Goal: Task Accomplishment & Management: Use online tool/utility

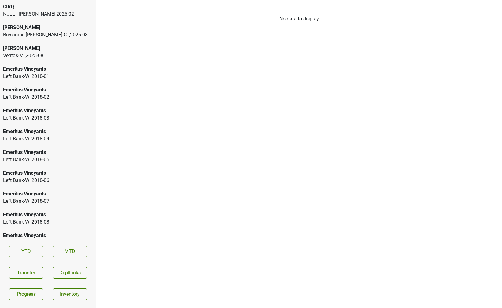
scroll to position [905, 0]
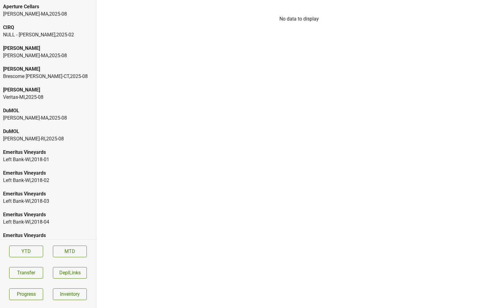
click at [69, 12] on div "[PERSON_NAME]-[GEOGRAPHIC_DATA] , 2025 - 08" at bounding box center [48, 13] width 90 height 7
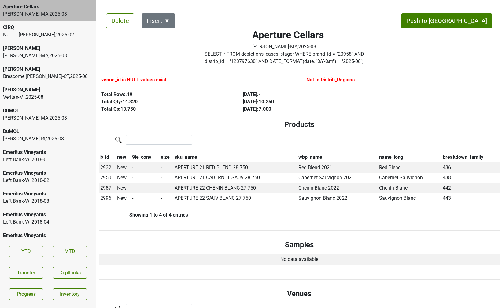
click at [63, 55] on div "[PERSON_NAME]-[GEOGRAPHIC_DATA] , 2025 - 08" at bounding box center [48, 55] width 90 height 7
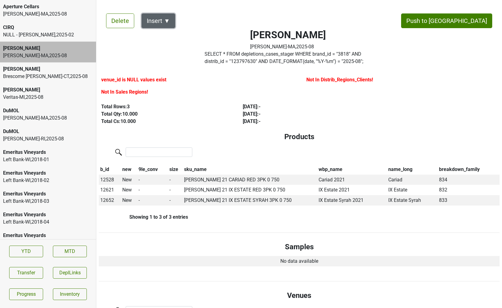
click at [165, 18] on button "Insert ▼" at bounding box center [159, 20] width 34 height 15
click at [172, 123] on div "Total Cs: 10.000" at bounding box center [165, 121] width 128 height 7
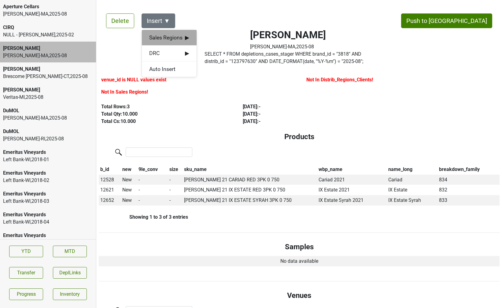
click at [177, 37] on span "Sales Regions ▶" at bounding box center [169, 38] width 40 height 8
click at [207, 40] on div "[PERSON_NAME]" at bounding box center [225, 38] width 56 height 16
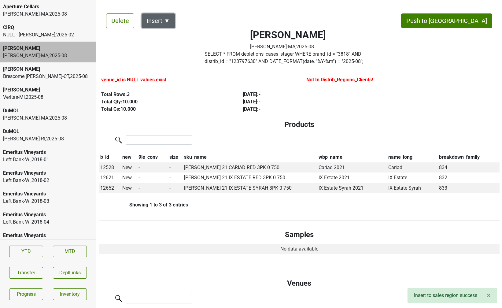
click at [166, 17] on button "Insert ▼" at bounding box center [159, 20] width 34 height 15
click at [169, 34] on span "DRC ▶" at bounding box center [169, 38] width 40 height 8
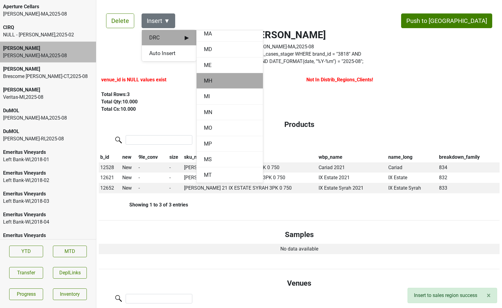
scroll to position [365, 0]
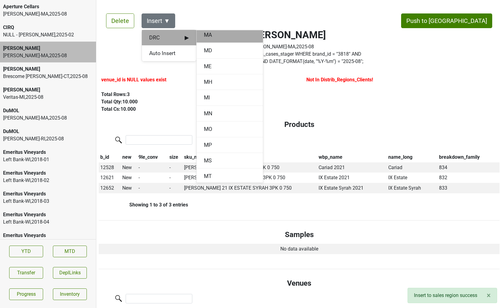
click at [214, 35] on div "MA" at bounding box center [230, 35] width 66 height 16
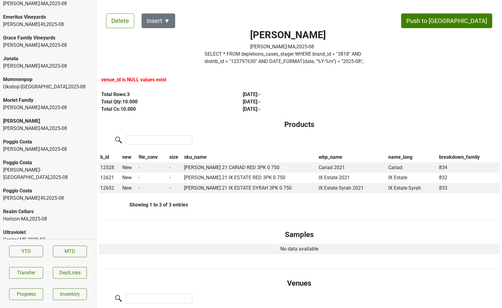
scroll to position [1195, 0]
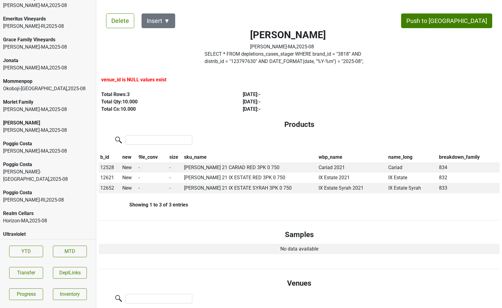
click at [52, 123] on div "[PERSON_NAME]" at bounding box center [48, 122] width 90 height 7
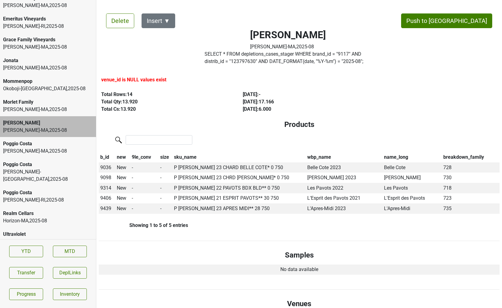
click at [57, 104] on div "Morlet Family" at bounding box center [48, 102] width 90 height 7
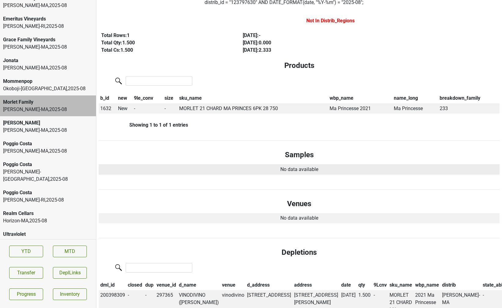
scroll to position [0, 0]
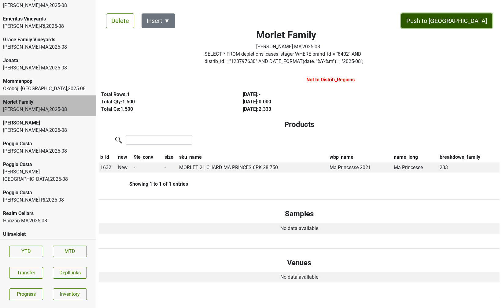
click at [469, 22] on button "Push to [GEOGRAPHIC_DATA]" at bounding box center [446, 20] width 91 height 15
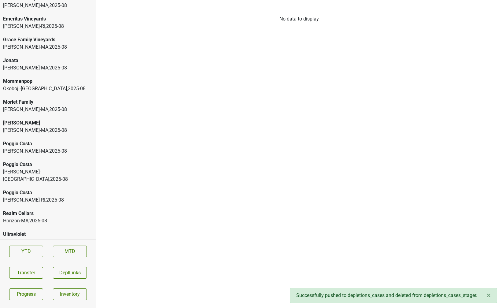
scroll to position [1176, 0]
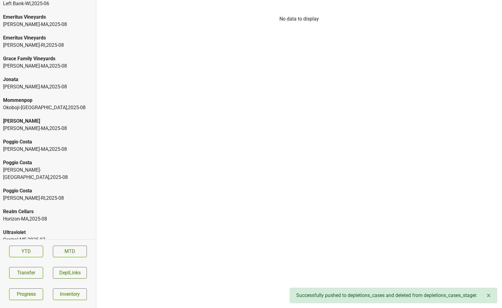
click at [36, 208] on div "Realm Cellars" at bounding box center [48, 211] width 90 height 7
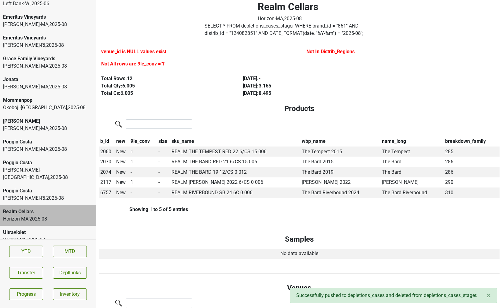
scroll to position [32, 0]
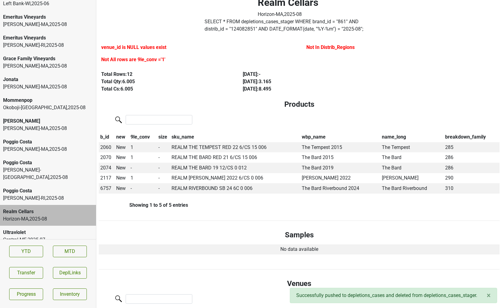
click at [31, 195] on div "[PERSON_NAME]-[GEOGRAPHIC_DATA] , 2025 - 08" at bounding box center [48, 198] width 90 height 7
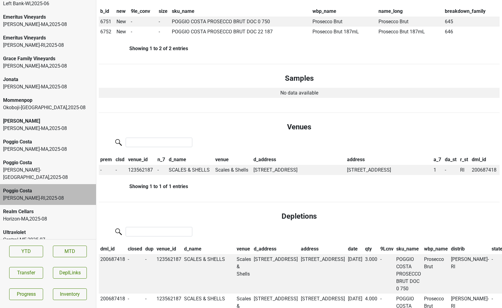
scroll to position [144, 0]
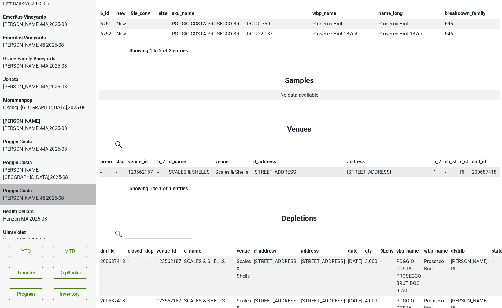
click at [181, 172] on td "SCALES & SHELLS" at bounding box center [190, 172] width 47 height 10
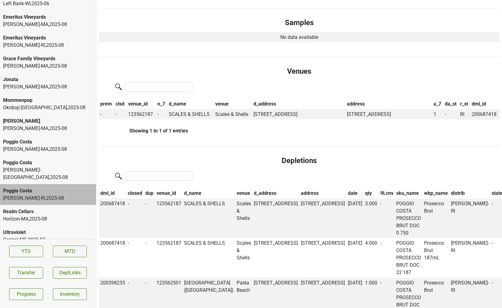
scroll to position [0, 0]
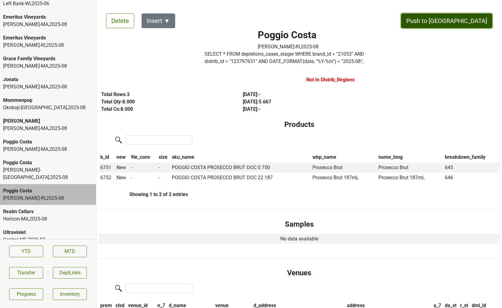
click at [481, 19] on button "Push to [GEOGRAPHIC_DATA]" at bounding box center [446, 20] width 91 height 15
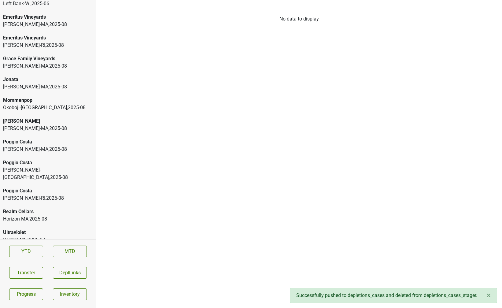
scroll to position [1155, 0]
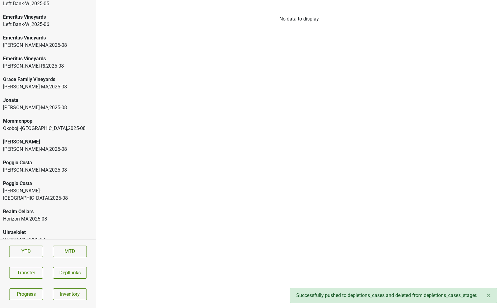
click at [28, 140] on div "[PERSON_NAME]" at bounding box center [48, 141] width 90 height 7
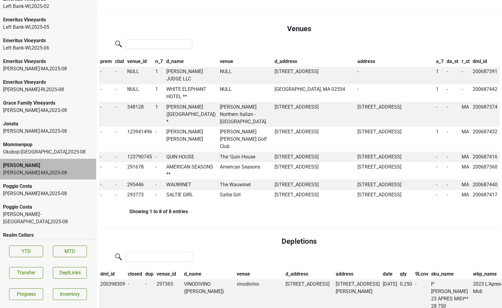
scroll to position [1129, 0]
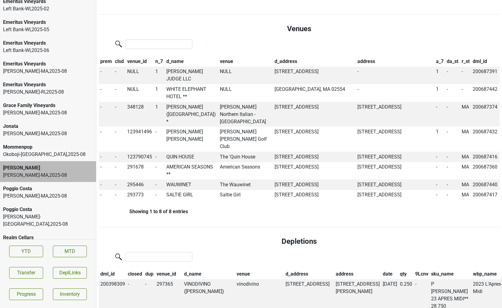
click at [54, 134] on div "[PERSON_NAME]-[GEOGRAPHIC_DATA] , 2025 - 08" at bounding box center [48, 133] width 90 height 7
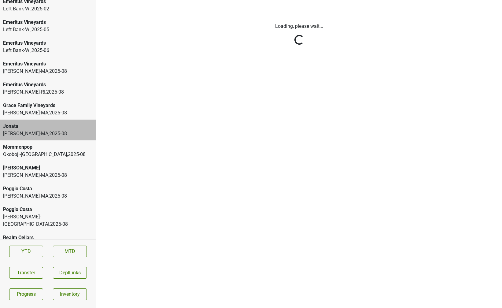
scroll to position [0, 0]
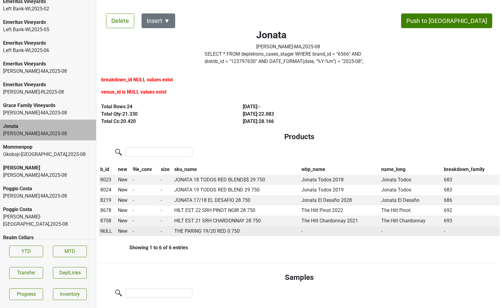
click at [103, 230] on span "NULL" at bounding box center [106, 231] width 12 height 6
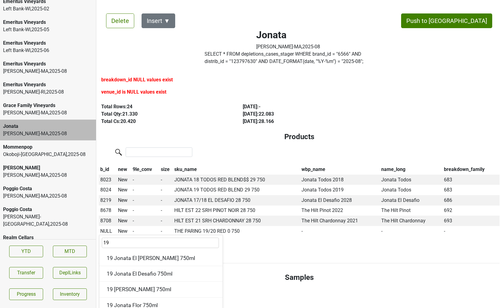
type input "1"
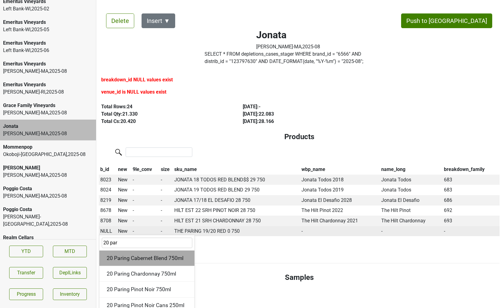
type input "20 par"
click at [132, 258] on div "20 Paring Cabernet Blend 750ml" at bounding box center [146, 259] width 95 height 16
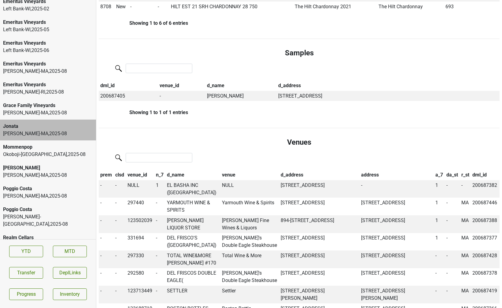
scroll to position [219, 0]
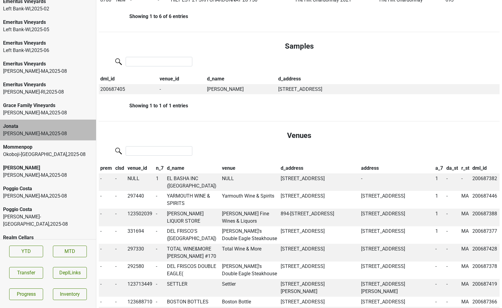
click at [33, 109] on div "Grace Family Vineyards" at bounding box center [48, 105] width 90 height 7
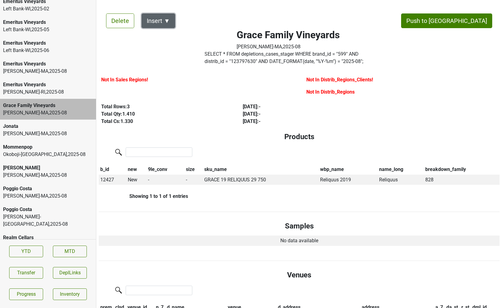
click at [170, 19] on button "Insert ▼" at bounding box center [159, 20] width 34 height 15
click at [170, 29] on div "Delete Insert ▼ Sales Regions ▶ DRC ▶ Auto Insert Push to [GEOGRAPHIC_DATA] Gra…" at bounding box center [299, 264] width 401 height 516
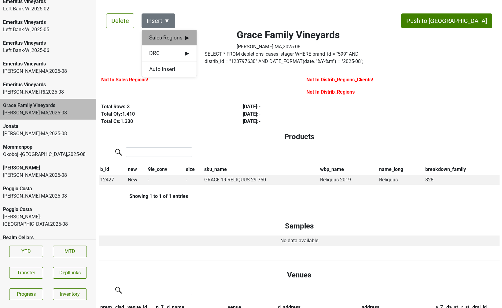
click at [167, 36] on span "Sales Regions ▶" at bounding box center [169, 38] width 40 height 8
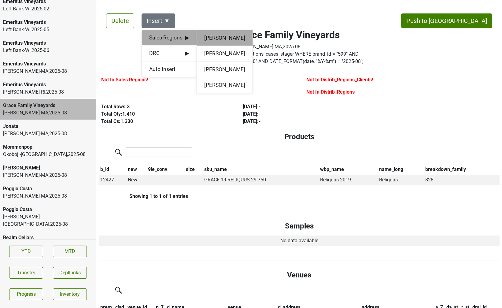
click at [213, 39] on div "[PERSON_NAME]" at bounding box center [225, 38] width 56 height 16
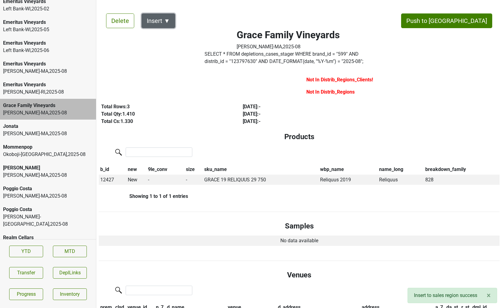
click at [165, 20] on button "Insert ▼" at bounding box center [159, 20] width 34 height 15
click at [166, 42] on div "DRC ▶" at bounding box center [169, 38] width 54 height 16
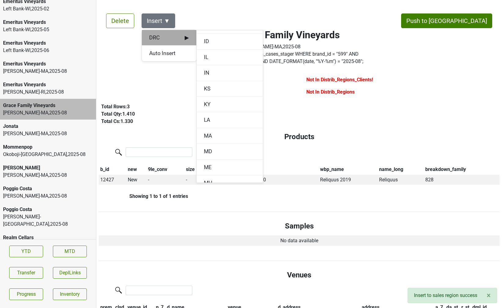
scroll to position [274, 0]
click at [207, 121] on div "MA" at bounding box center [230, 126] width 66 height 16
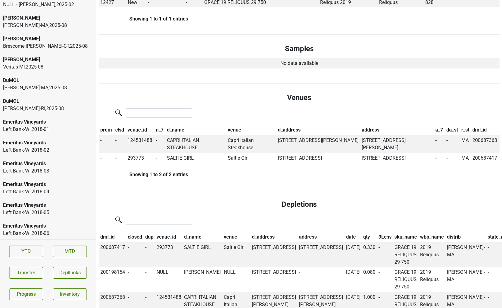
scroll to position [0, 0]
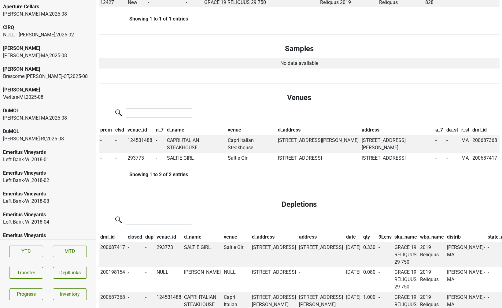
click at [30, 135] on div "[PERSON_NAME]-[GEOGRAPHIC_DATA] , 2025 - 08" at bounding box center [48, 138] width 90 height 7
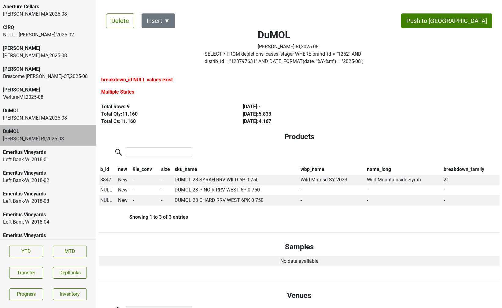
click at [36, 116] on div "[PERSON_NAME]-[GEOGRAPHIC_DATA] , 2025 - 08" at bounding box center [48, 117] width 90 height 7
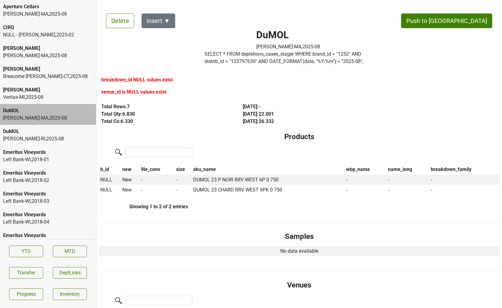
click at [41, 137] on div "[PERSON_NAME]-[GEOGRAPHIC_DATA] , 2025 - 08" at bounding box center [48, 138] width 90 height 7
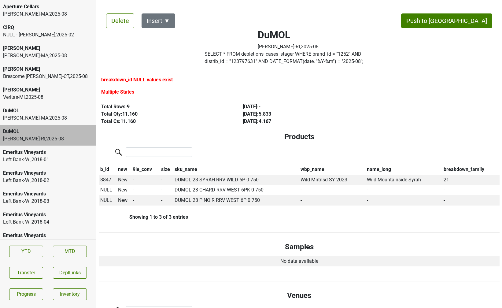
click at [44, 121] on div "[PERSON_NAME]-[GEOGRAPHIC_DATA] , 2025 - 08" at bounding box center [48, 117] width 90 height 7
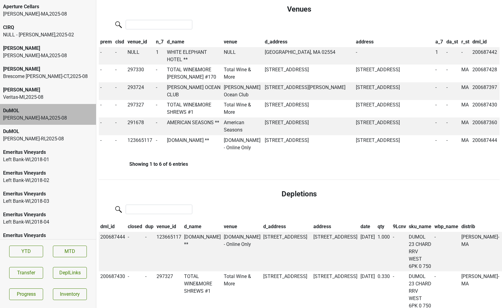
scroll to position [227, 0]
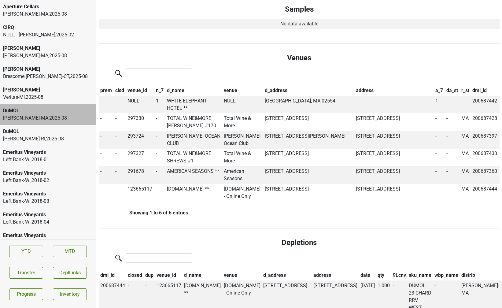
click at [376, 274] on th "qty" at bounding box center [383, 275] width 15 height 10
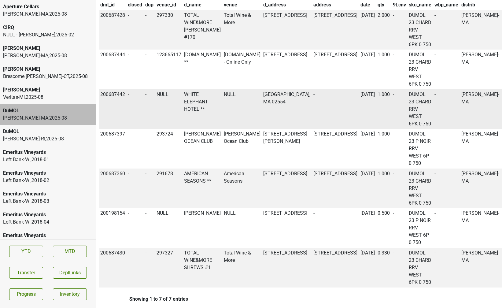
scroll to position [0, 0]
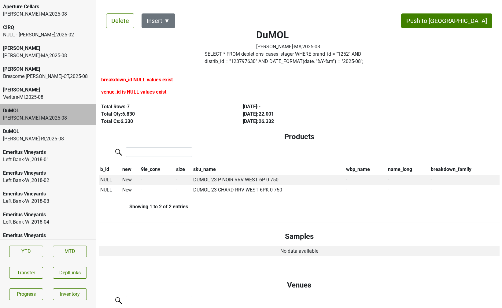
click at [3, 108] on div "DuMOL" at bounding box center [48, 110] width 90 height 7
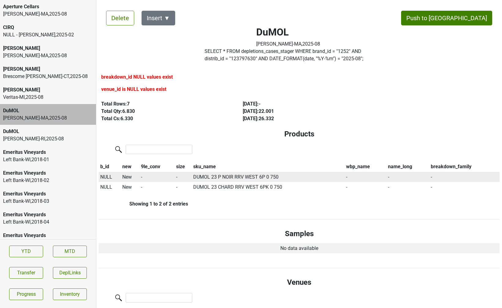
scroll to position [4, 0]
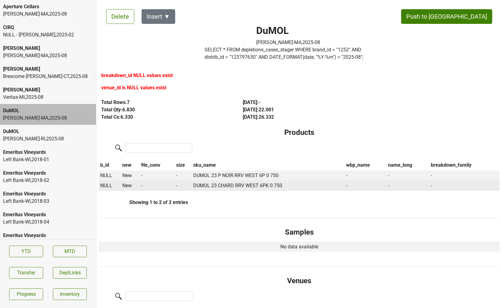
click at [105, 184] on span "NULL" at bounding box center [106, 186] width 12 height 6
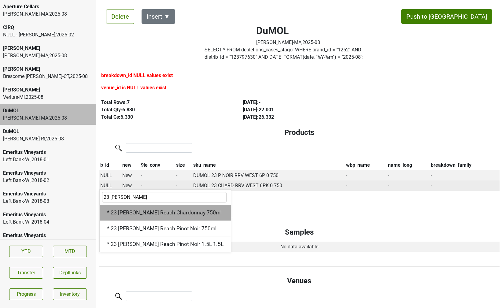
type input "23 [PERSON_NAME]"
click at [130, 214] on div "* 23 [PERSON_NAME] Reach Chardonnay 750ml" at bounding box center [165, 213] width 131 height 16
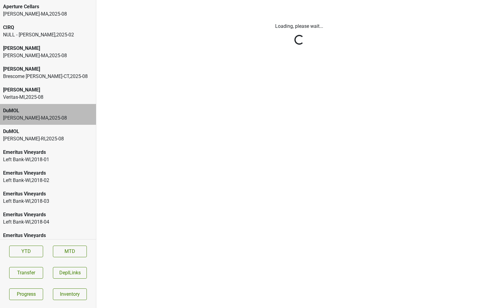
scroll to position [0, 0]
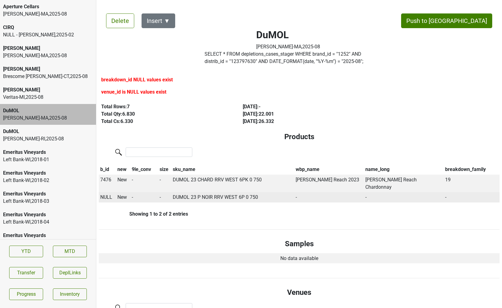
click at [106, 194] on span "NULL" at bounding box center [106, 197] width 12 height 6
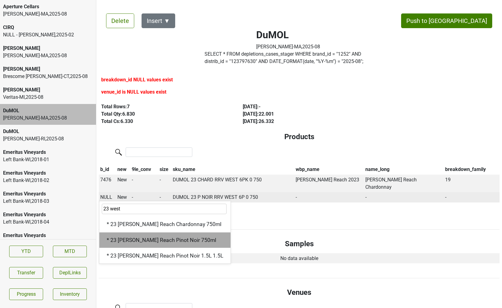
type input "23 west"
click at [135, 233] on div "* 23 [PERSON_NAME] Reach Pinot Noir 750ml" at bounding box center [164, 241] width 131 height 16
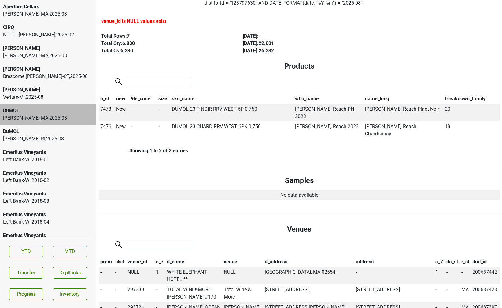
scroll to position [61, 0]
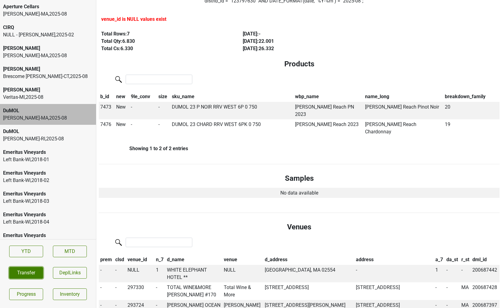
click at [32, 270] on button "Transfer" at bounding box center [26, 273] width 34 height 12
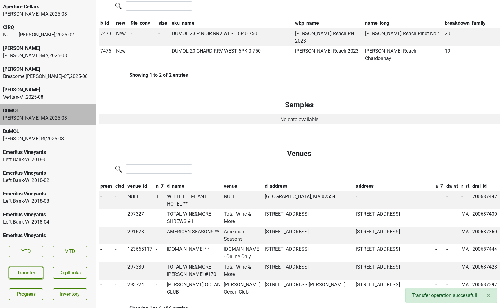
scroll to position [145, 0]
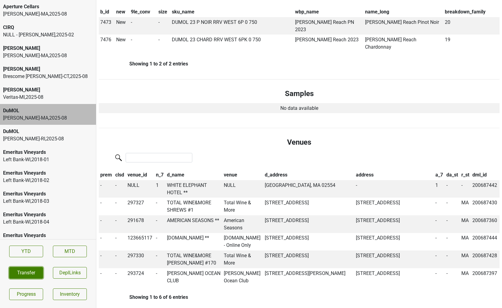
click at [20, 278] on button "Transfer" at bounding box center [26, 273] width 34 height 12
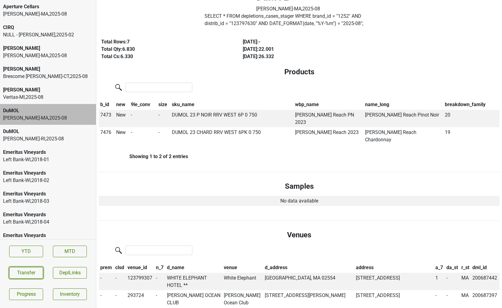
scroll to position [0, 0]
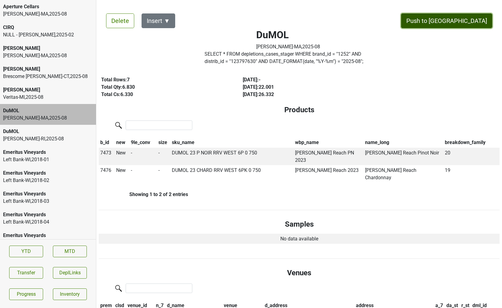
click at [466, 21] on button "Push to [GEOGRAPHIC_DATA]" at bounding box center [446, 20] width 91 height 15
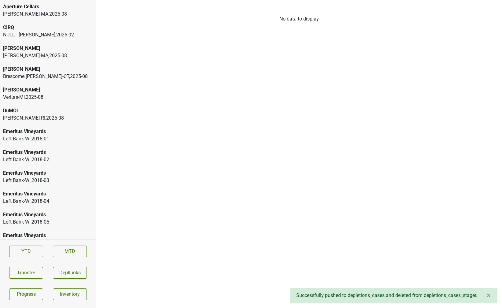
click at [32, 115] on div "[PERSON_NAME]-[GEOGRAPHIC_DATA] , 2025 - 08" at bounding box center [48, 117] width 90 height 7
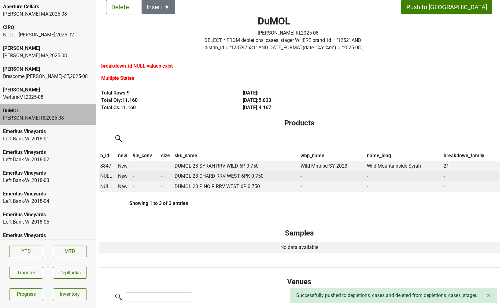
scroll to position [15, 0]
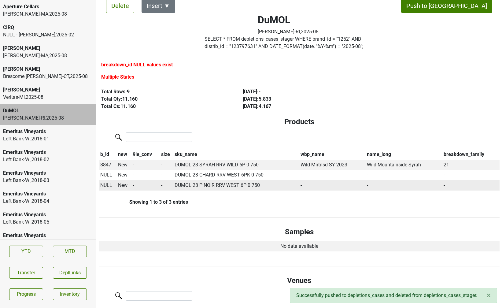
click at [104, 185] on span "NULL" at bounding box center [106, 185] width 12 height 6
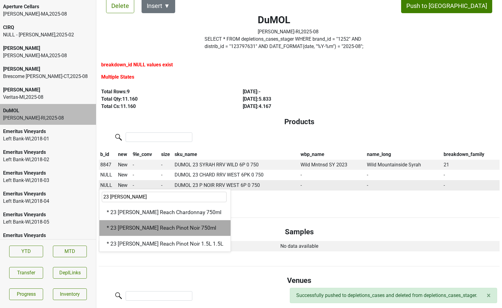
type input "23 [PERSON_NAME]"
click at [161, 227] on div "* 23 [PERSON_NAME] Reach Pinot Noir 750ml" at bounding box center [164, 228] width 131 height 16
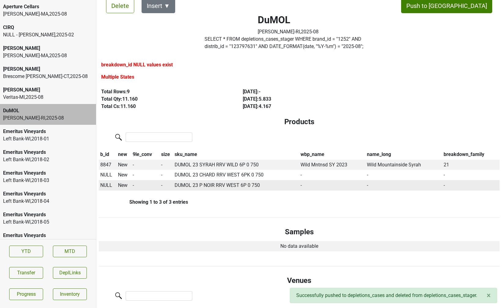
scroll to position [0, 0]
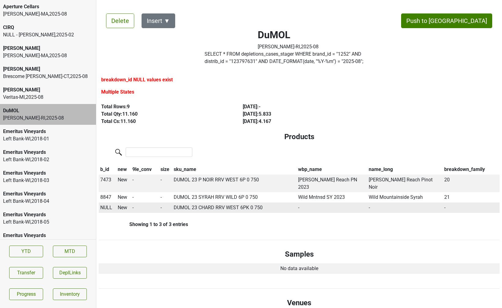
click at [107, 205] on span "NULL" at bounding box center [106, 208] width 12 height 6
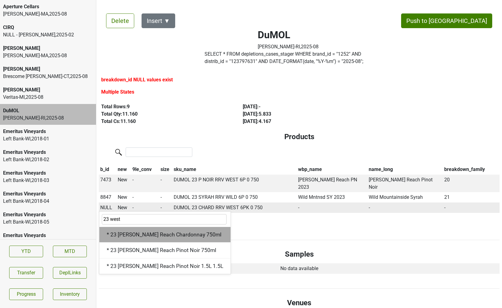
type input "23 west"
click at [130, 228] on div "* 23 [PERSON_NAME] Reach Chardonnay 750ml" at bounding box center [164, 235] width 131 height 16
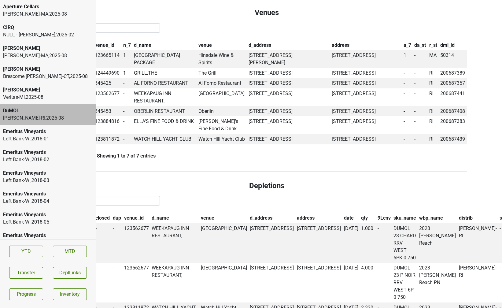
scroll to position [285, 0]
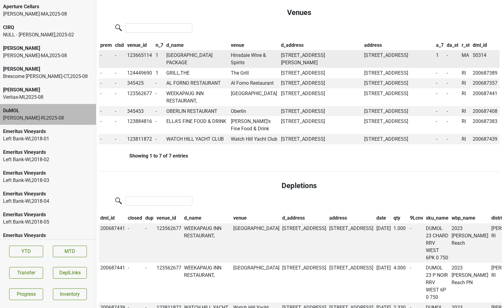
click at [199, 50] on td "[GEOGRAPHIC_DATA] PACKAGE" at bounding box center [197, 59] width 65 height 18
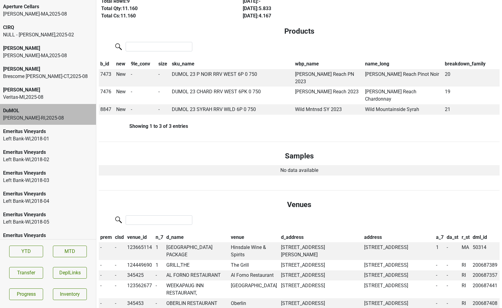
scroll to position [0, 0]
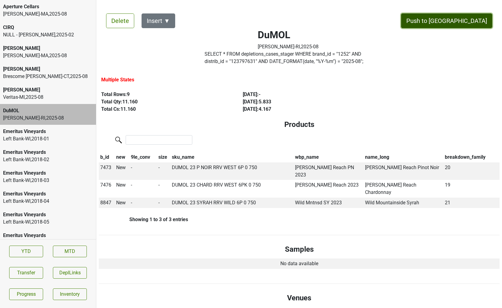
click at [460, 18] on button "Push to [GEOGRAPHIC_DATA]" at bounding box center [446, 20] width 91 height 15
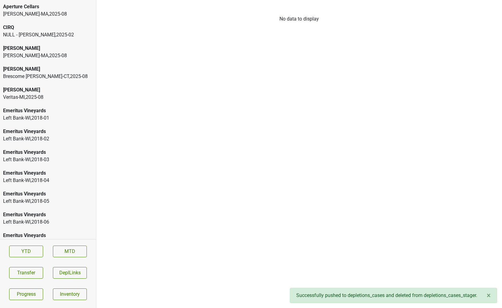
click at [36, 55] on div "[PERSON_NAME]-[GEOGRAPHIC_DATA] , 2025 - 08" at bounding box center [48, 55] width 90 height 7
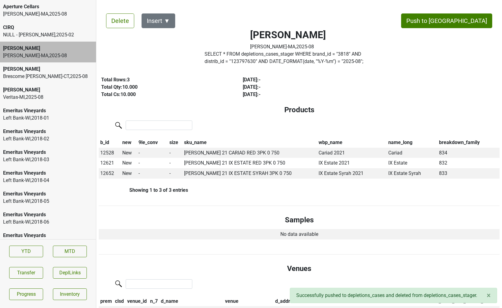
click at [39, 10] on div "[PERSON_NAME]-[GEOGRAPHIC_DATA] , 2025 - 08" at bounding box center [48, 13] width 90 height 7
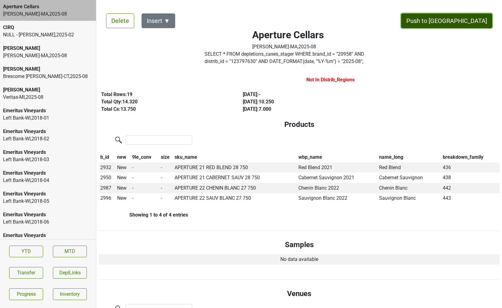
click at [462, 19] on button "Push to [GEOGRAPHIC_DATA]" at bounding box center [446, 20] width 91 height 15
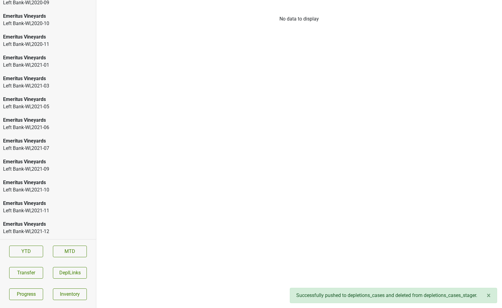
scroll to position [1092, 0]
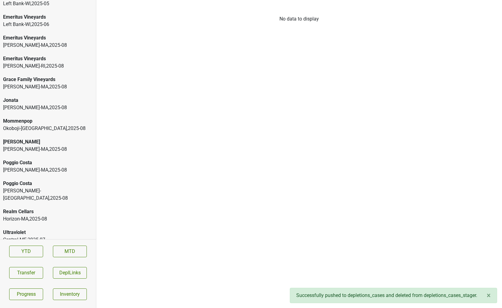
click at [43, 160] on div "Poggio Costa" at bounding box center [48, 162] width 90 height 7
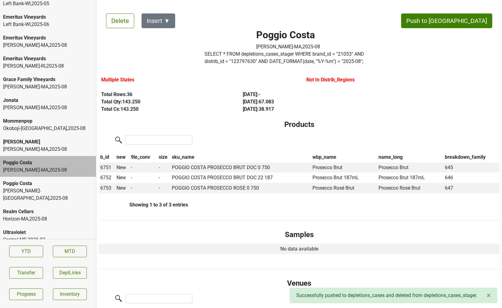
click at [43, 153] on div "[PERSON_NAME] [PERSON_NAME]-MA , 2025 - 08" at bounding box center [48, 145] width 96 height 21
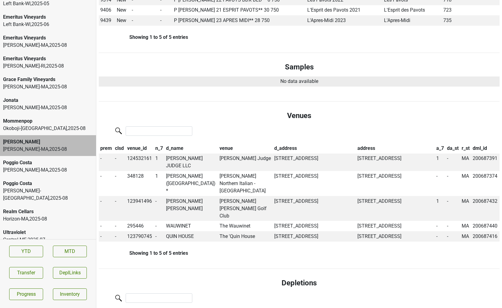
scroll to position [0, 0]
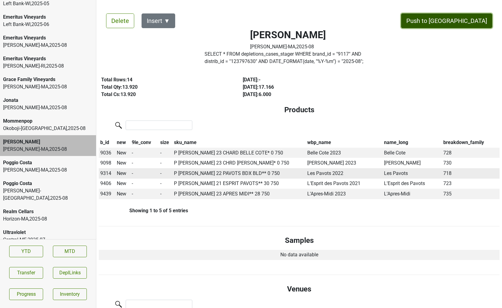
drag, startPoint x: 478, startPoint y: 19, endPoint x: 367, endPoint y: 168, distance: 185.4
click at [468, 28] on button "Push to [GEOGRAPHIC_DATA]" at bounding box center [446, 20] width 91 height 15
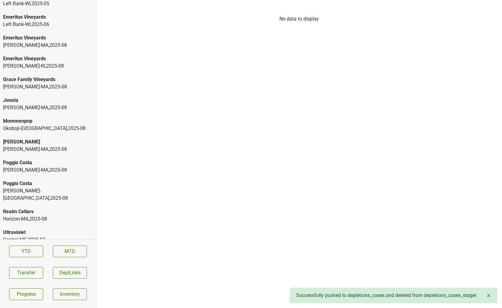
scroll to position [1072, 0]
click at [37, 162] on div "Poggio Costa" at bounding box center [48, 162] width 90 height 7
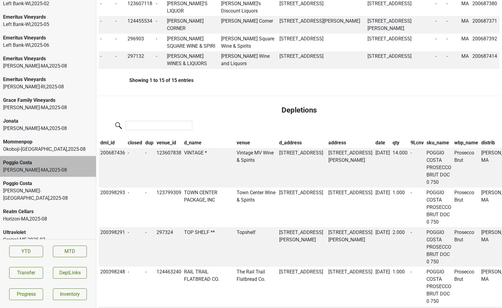
scroll to position [519, 0]
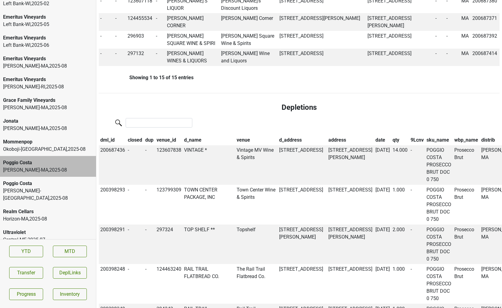
click at [391, 135] on th "qty" at bounding box center [400, 140] width 18 height 10
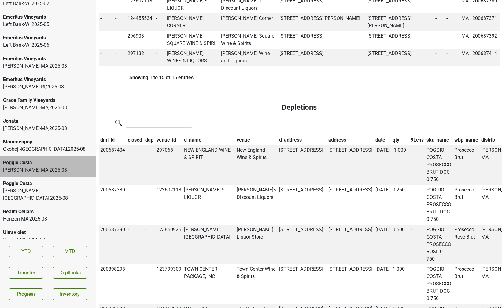
click at [391, 135] on th "qty" at bounding box center [400, 140] width 18 height 10
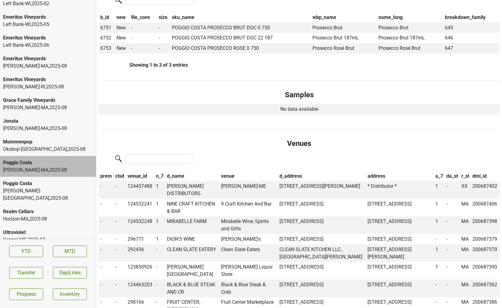
scroll to position [0, 0]
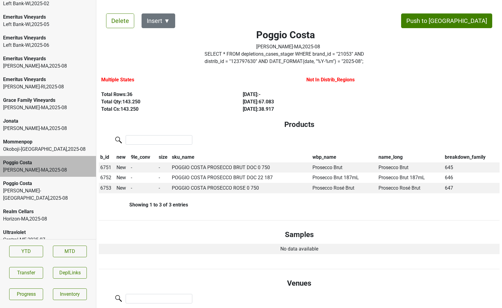
click at [22, 162] on div "Poggio Costa" at bounding box center [48, 162] width 90 height 7
click at [476, 20] on button "Push to [GEOGRAPHIC_DATA]" at bounding box center [446, 20] width 91 height 15
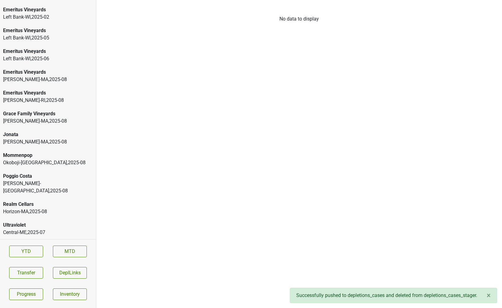
scroll to position [1051, 0]
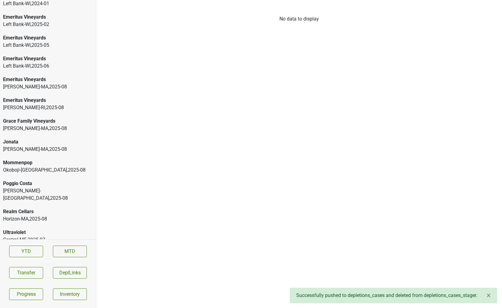
click at [36, 187] on div "Poggio Costa" at bounding box center [48, 183] width 90 height 7
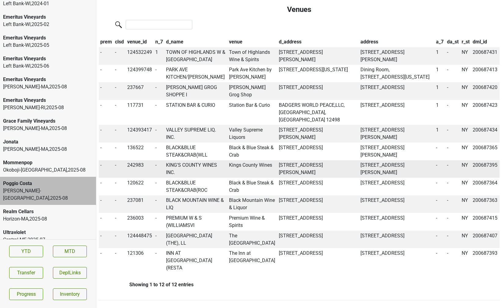
scroll to position [0, 0]
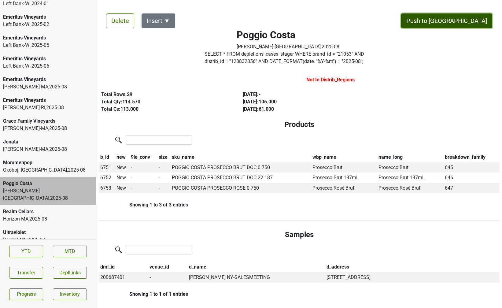
click at [469, 21] on button "Push to [GEOGRAPHIC_DATA]" at bounding box center [446, 20] width 91 height 15
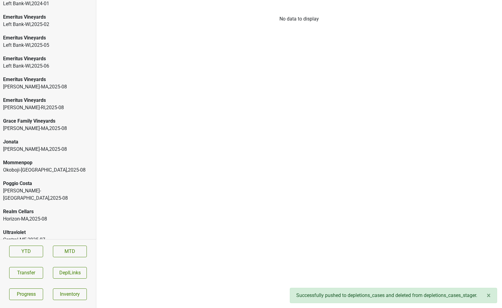
scroll to position [1030, 0]
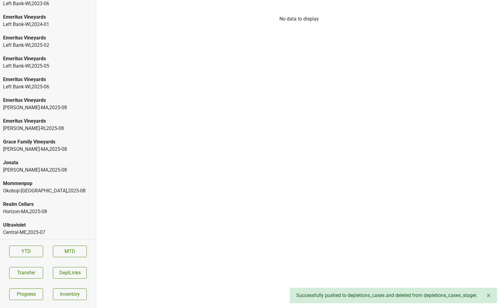
click at [55, 207] on div "Realm Cellars" at bounding box center [48, 204] width 90 height 7
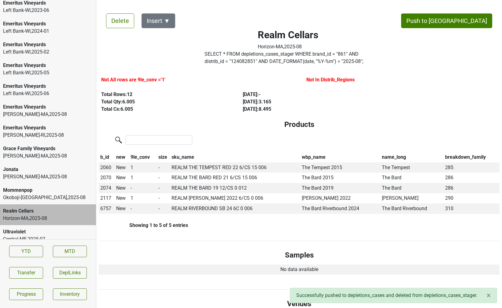
scroll to position [1020, 0]
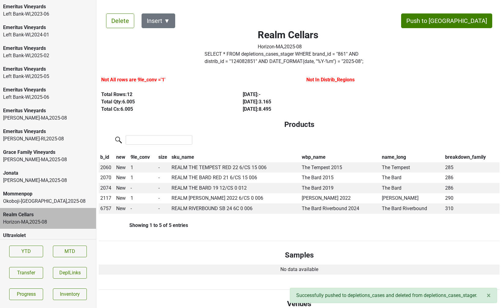
click at [46, 180] on div "[PERSON_NAME]-[GEOGRAPHIC_DATA] , 2025 - 08" at bounding box center [48, 180] width 90 height 7
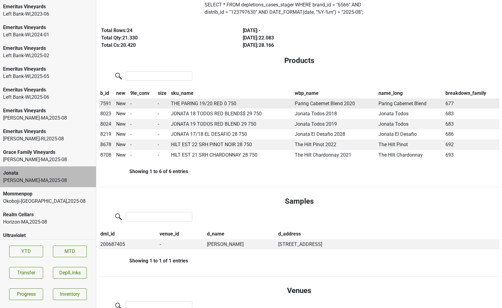
scroll to position [52, 0]
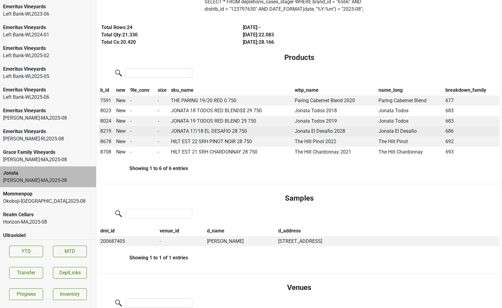
click at [106, 130] on span "8219" at bounding box center [105, 131] width 11 height 6
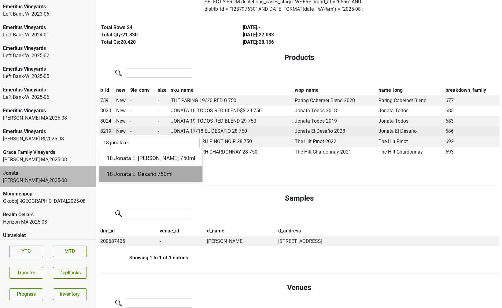
type input "18 jonata el"
click at [114, 172] on div "18 Jonata El Desafio 750ml" at bounding box center [150, 174] width 103 height 16
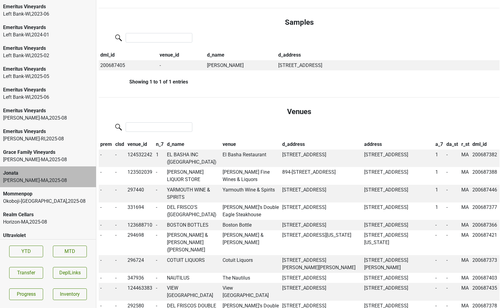
scroll to position [0, 0]
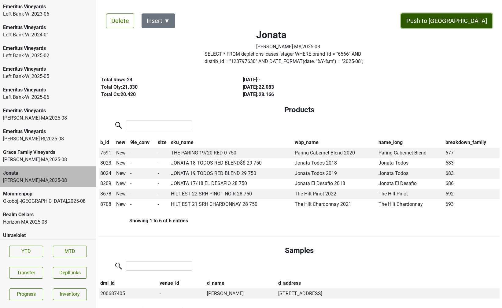
click at [473, 19] on button "Push to [GEOGRAPHIC_DATA]" at bounding box center [446, 20] width 91 height 15
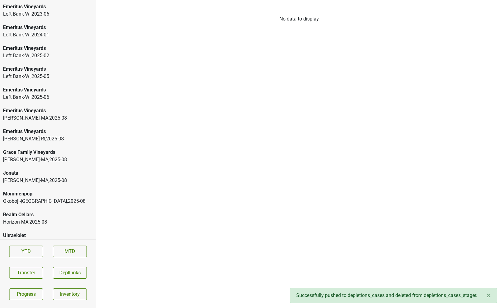
scroll to position [1009, 0]
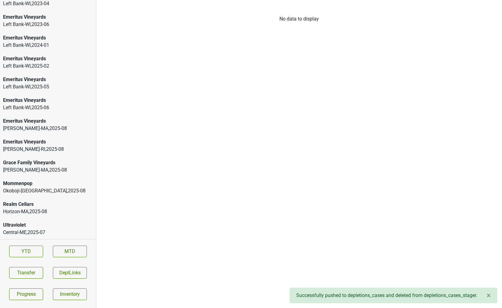
click at [51, 152] on div "[PERSON_NAME]-[GEOGRAPHIC_DATA] , 2025 - 08" at bounding box center [48, 149] width 90 height 7
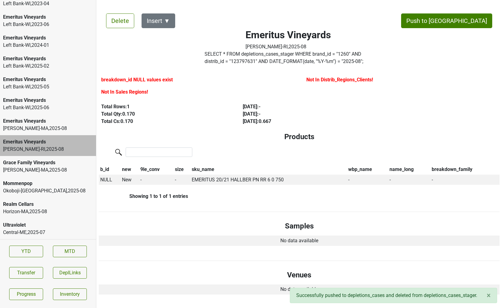
click at [55, 129] on div "[PERSON_NAME]-[GEOGRAPHIC_DATA] , 2025 - 08" at bounding box center [48, 128] width 90 height 7
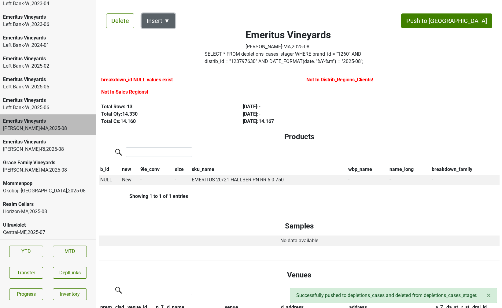
click at [169, 22] on button "Insert ▼" at bounding box center [159, 20] width 34 height 15
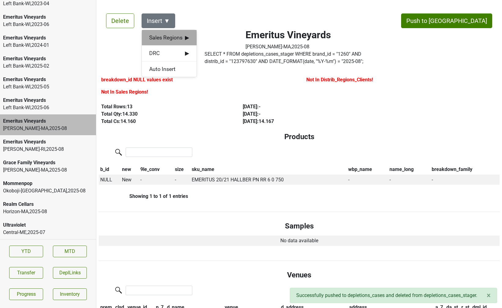
click at [169, 35] on span "Sales Regions ▶" at bounding box center [169, 38] width 40 height 8
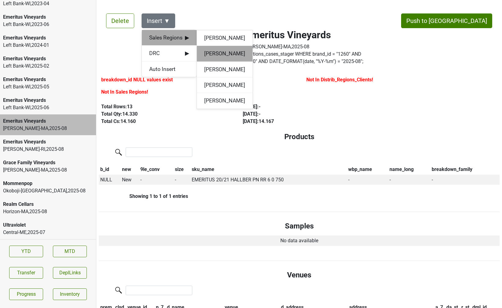
click at [207, 54] on div "[PERSON_NAME]" at bounding box center [225, 54] width 56 height 16
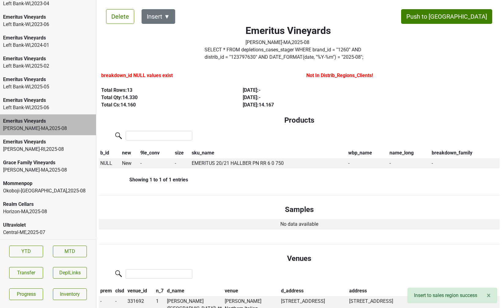
scroll to position [6, 0]
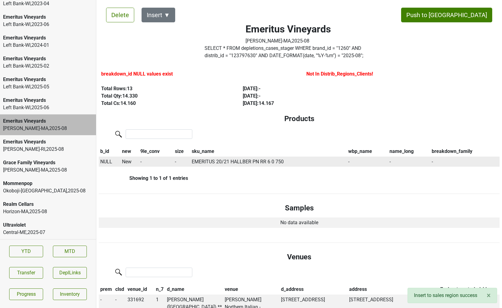
click at [106, 162] on span "NULL" at bounding box center [106, 162] width 12 height 6
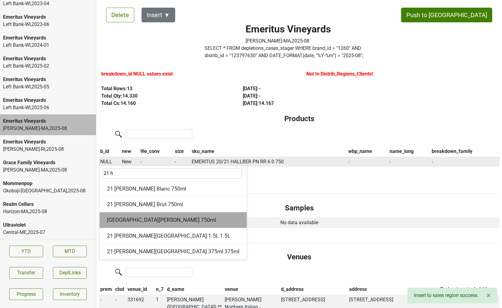
type input "21 h"
click at [136, 218] on div "[GEOGRAPHIC_DATA][PERSON_NAME] 750ml" at bounding box center [173, 220] width 147 height 16
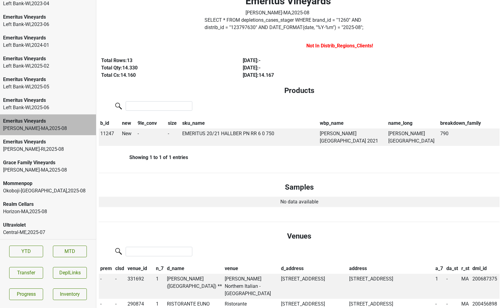
scroll to position [0, 0]
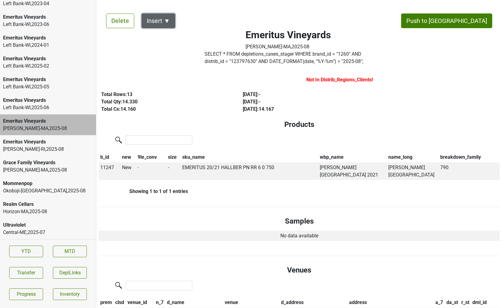
click at [167, 16] on button "Insert ▼" at bounding box center [159, 20] width 34 height 15
click at [169, 32] on div "DRC ▶" at bounding box center [169, 38] width 54 height 16
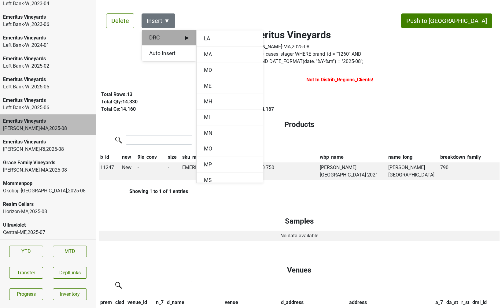
scroll to position [327, 0]
click at [206, 69] on div "MA" at bounding box center [230, 73] width 66 height 16
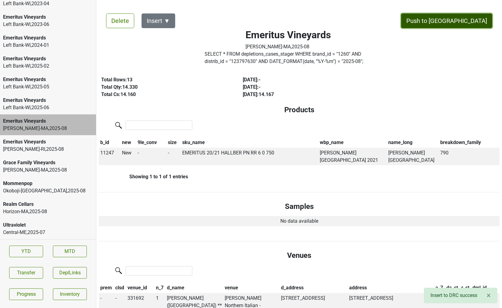
click at [468, 20] on button "Push to [GEOGRAPHIC_DATA]" at bounding box center [446, 20] width 91 height 15
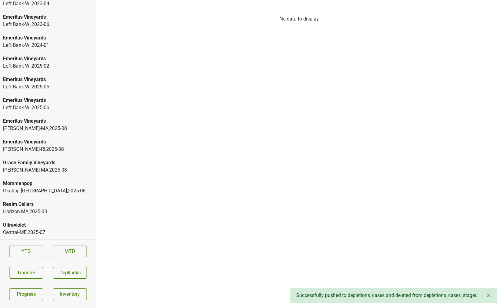
scroll to position [988, 0]
click at [32, 156] on div "Grace Family Vineyards [PERSON_NAME]-[GEOGRAPHIC_DATA] , 2025 - 08" at bounding box center [48, 166] width 96 height 21
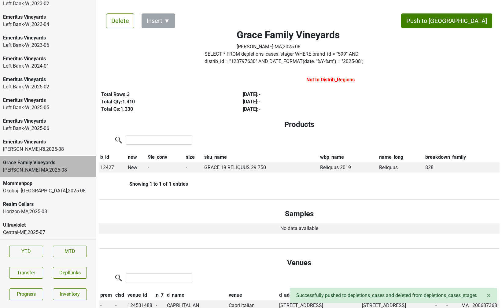
click at [31, 148] on div "[PERSON_NAME]-[GEOGRAPHIC_DATA] , 2025 - 08" at bounding box center [48, 149] width 90 height 7
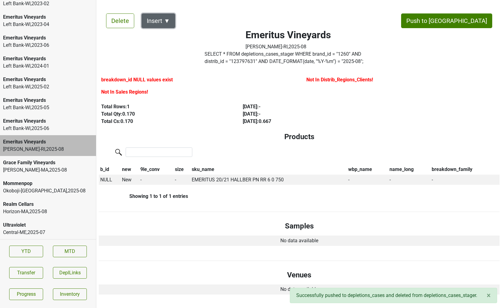
click at [167, 17] on button "Insert ▼" at bounding box center [159, 20] width 34 height 15
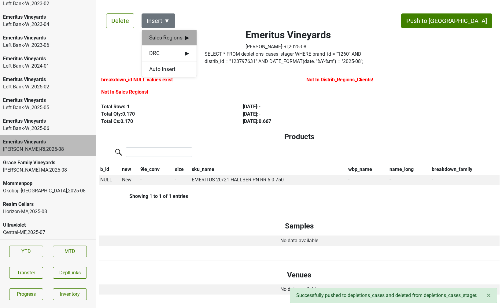
click at [173, 40] on span "Sales Regions ▶" at bounding box center [169, 38] width 40 height 8
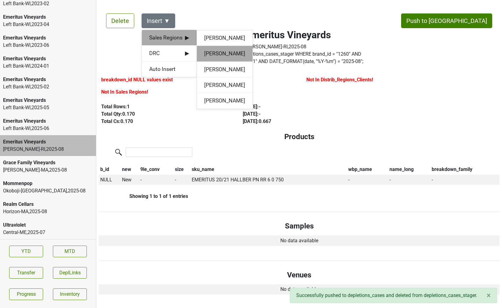
click at [203, 50] on div "[PERSON_NAME]" at bounding box center [225, 54] width 56 height 16
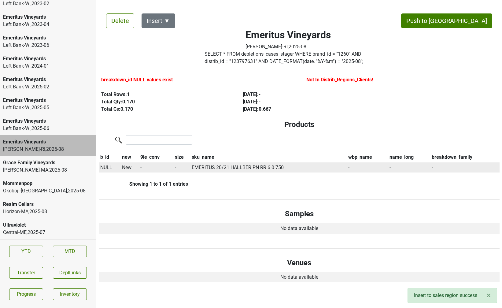
click at [109, 166] on span "NULL" at bounding box center [106, 168] width 12 height 6
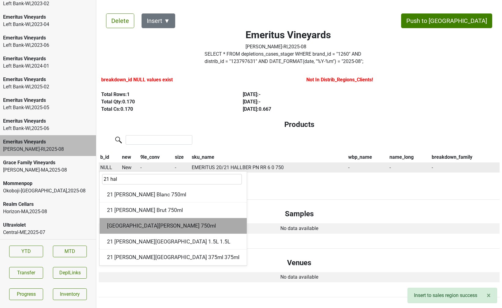
type input "21 hal"
click at [126, 222] on div "[GEOGRAPHIC_DATA][PERSON_NAME] 750ml" at bounding box center [173, 226] width 147 height 16
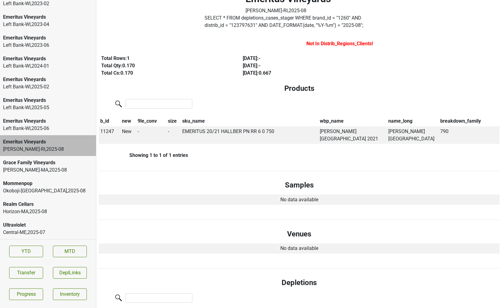
scroll to position [0, 0]
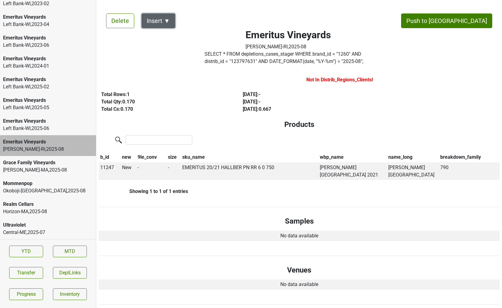
click at [162, 25] on button "Insert ▼" at bounding box center [159, 20] width 34 height 15
click at [169, 41] on span "DRC ▶" at bounding box center [169, 38] width 40 height 8
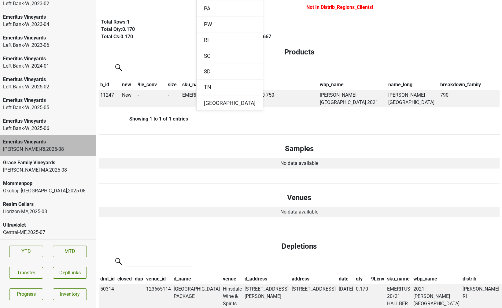
scroll to position [668, 0]
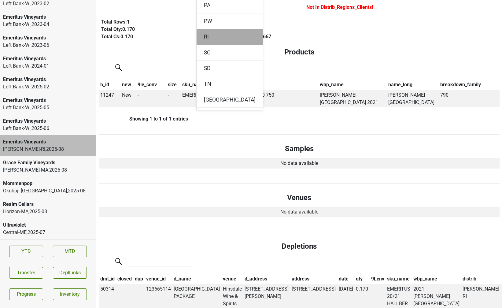
click at [208, 40] on div "RI" at bounding box center [230, 37] width 66 height 16
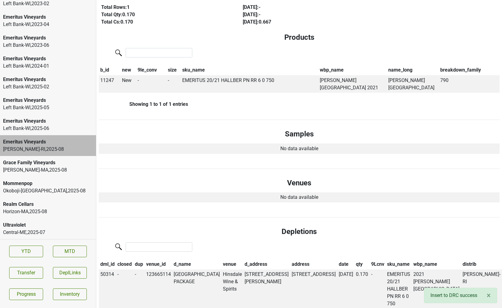
scroll to position [0, 0]
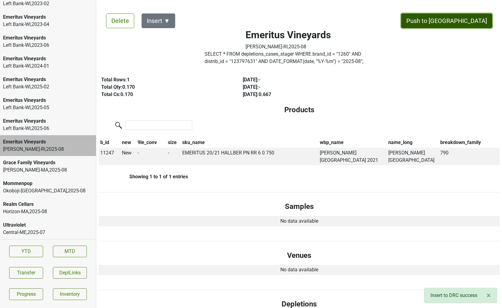
click at [469, 25] on button "Push to [GEOGRAPHIC_DATA]" at bounding box center [446, 20] width 91 height 15
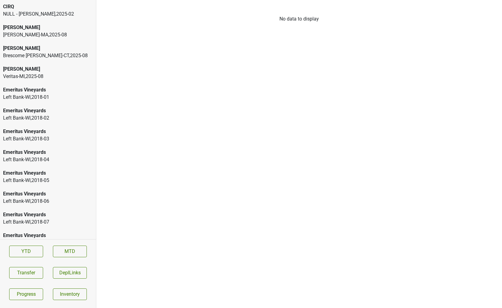
scroll to position [968, 0]
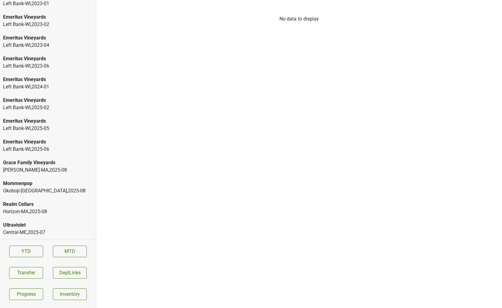
click at [47, 213] on div "Horizon-MA , 2025 - 08" at bounding box center [48, 211] width 90 height 7
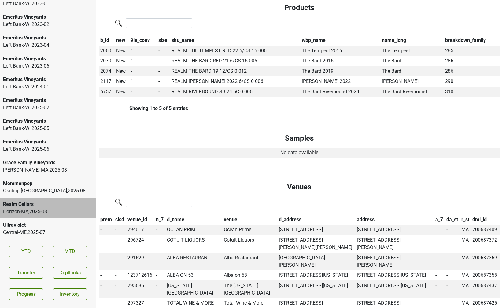
scroll to position [0, 0]
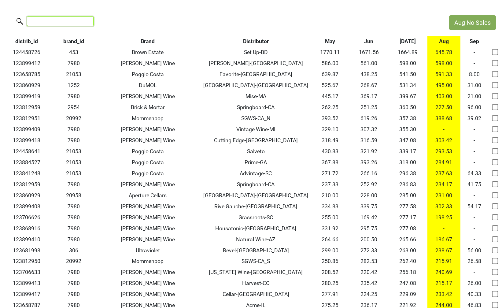
click at [69, 20] on input "search" at bounding box center [60, 21] width 67 height 9
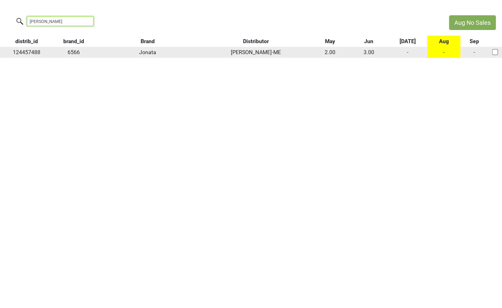
type input "nappi"
click at [37, 48] on td "124457488" at bounding box center [26, 52] width 53 height 11
copy td "124457488"
